Goal: Information Seeking & Learning: Check status

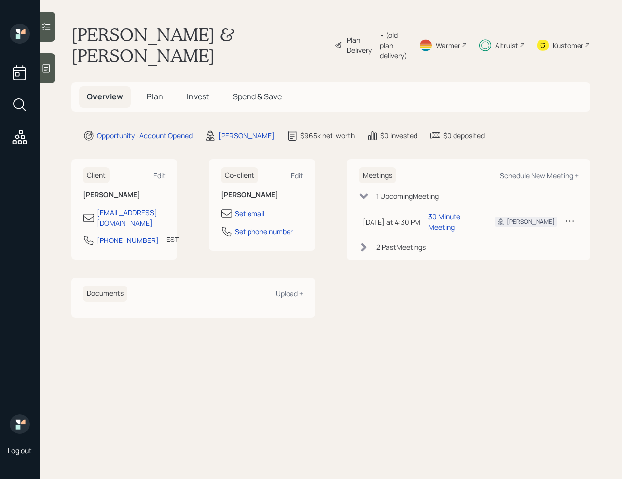
click at [212, 86] on h5 "Invest" at bounding box center [198, 96] width 38 height 21
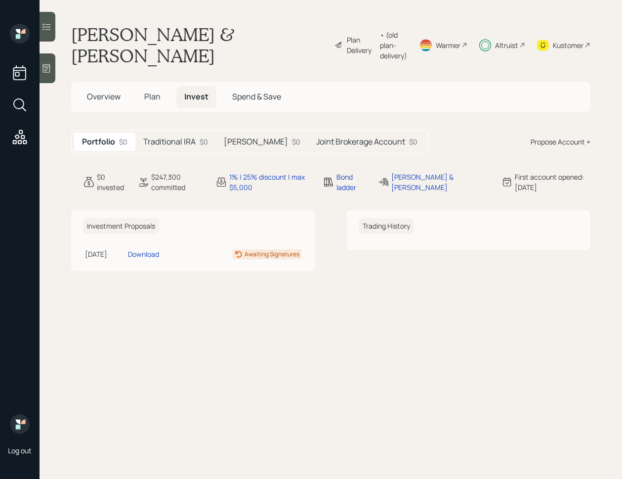
click at [176, 132] on div "Traditional IRA $0" at bounding box center [175, 141] width 81 height 18
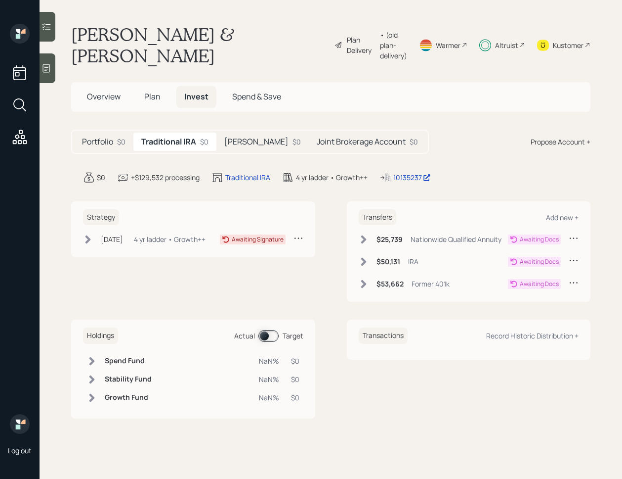
click at [233, 137] on h5 "[PERSON_NAME]" at bounding box center [256, 141] width 64 height 9
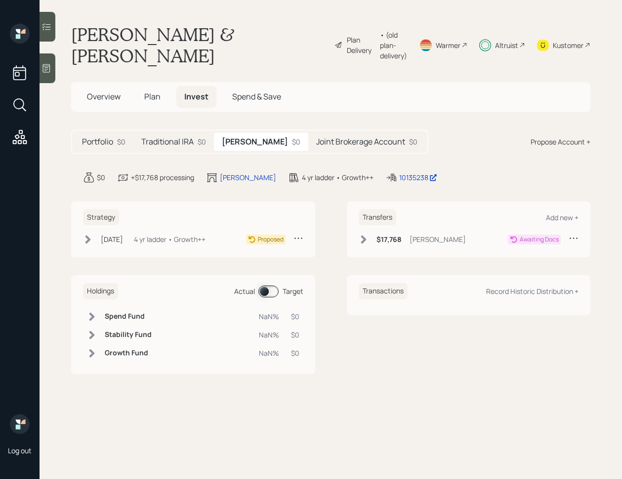
click at [316, 137] on h5 "Joint Brokerage Account" at bounding box center [360, 141] width 89 height 9
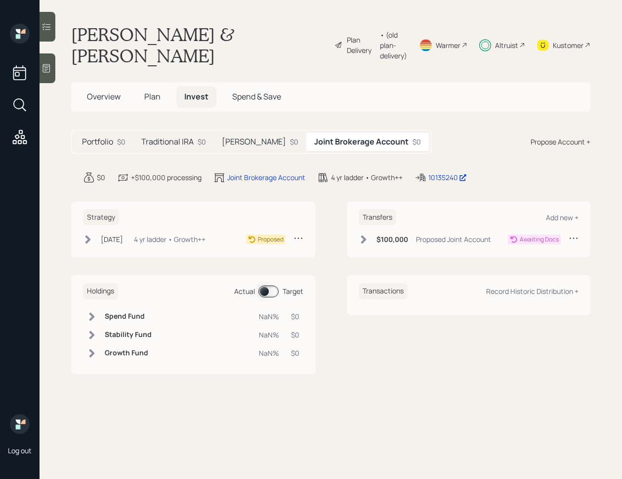
click at [122, 136] on div "$0" at bounding box center [121, 141] width 8 height 10
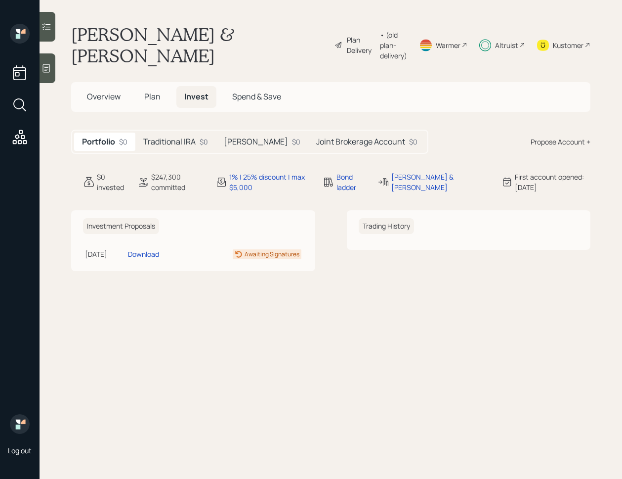
click at [55, 69] on div at bounding box center [48, 68] width 16 height 30
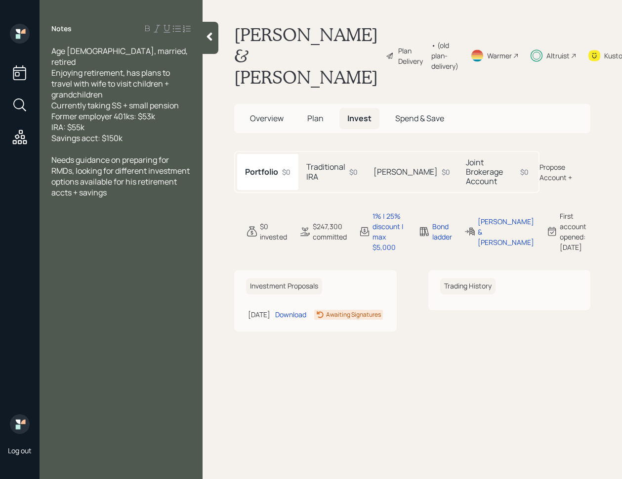
click at [215, 42] on div at bounding box center [211, 38] width 16 height 32
